Goal: Information Seeking & Learning: Find specific fact

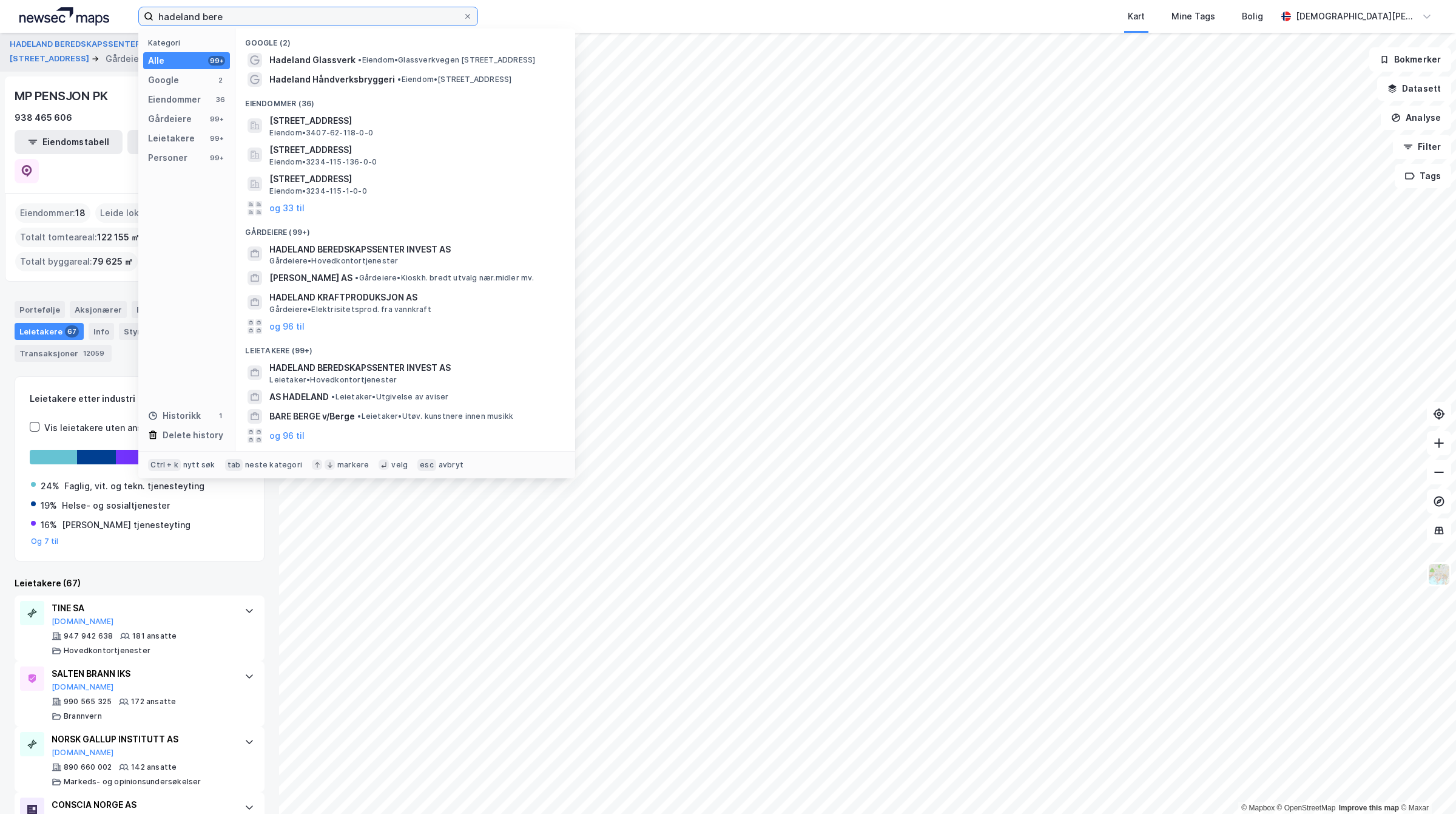
drag, startPoint x: 328, startPoint y: 16, endPoint x: 72, endPoint y: 23, distance: 256.1
click at [72, 23] on div "hadeland bere Kategori Alle 99+ Google 2 Eiendommer 36 Gårdeiere 99+ Leietakere…" at bounding box center [728, 16] width 1456 height 33
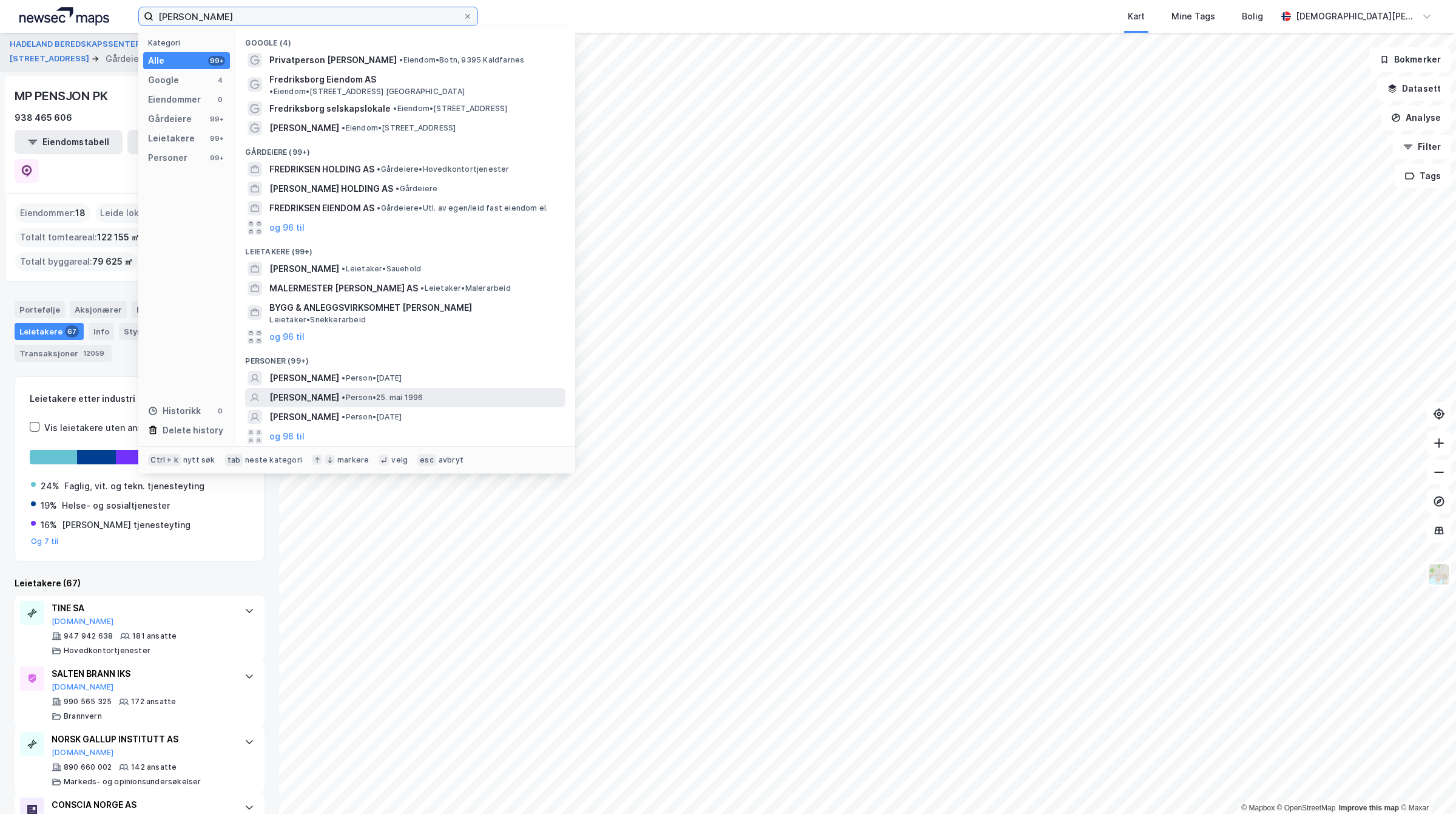
type input "[PERSON_NAME]"
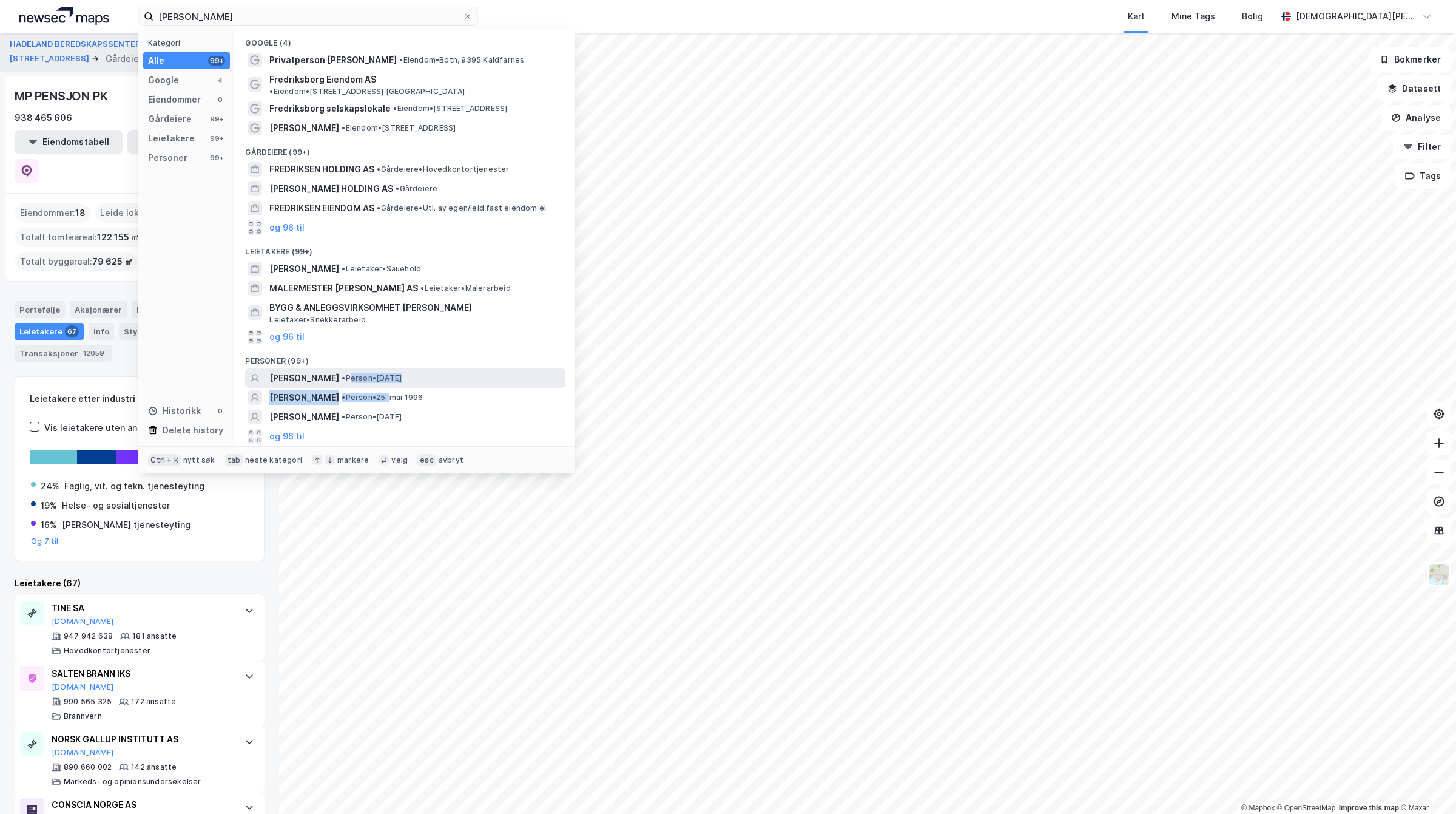
drag, startPoint x: 417, startPoint y: 378, endPoint x: 396, endPoint y: 365, distance: 24.7
click at [397, 367] on div "Google (4) Privatperson [PERSON_NAME], 9395 Kaldfarnes [GEOGRAPHIC_DATA] AS • E…" at bounding box center [405, 237] width 340 height 418
click at [339, 371] on span "[PERSON_NAME]" at bounding box center [304, 378] width 69 height 14
